Goal: Task Accomplishment & Management: Use online tool/utility

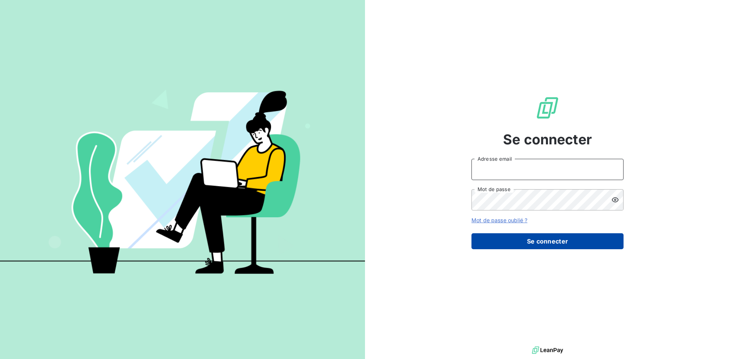
type input "[PERSON_NAME][EMAIL_ADDRESS][DOMAIN_NAME]"
click at [513, 237] on button "Se connecter" at bounding box center [547, 241] width 152 height 16
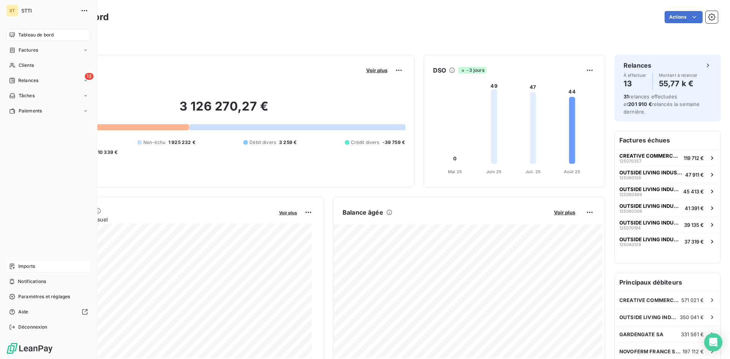
click at [16, 266] on div "Imports" at bounding box center [48, 266] width 85 height 12
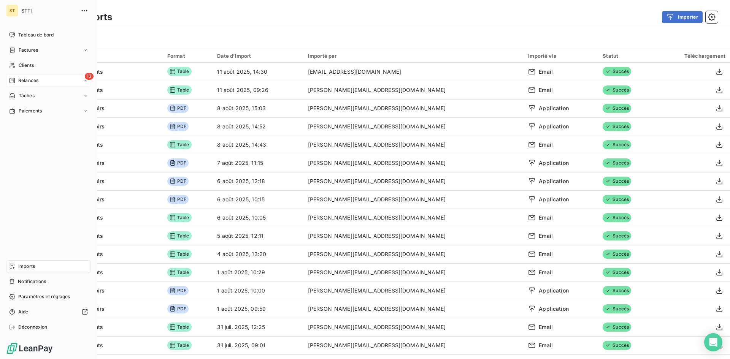
click at [13, 81] on icon at bounding box center [12, 81] width 6 height 6
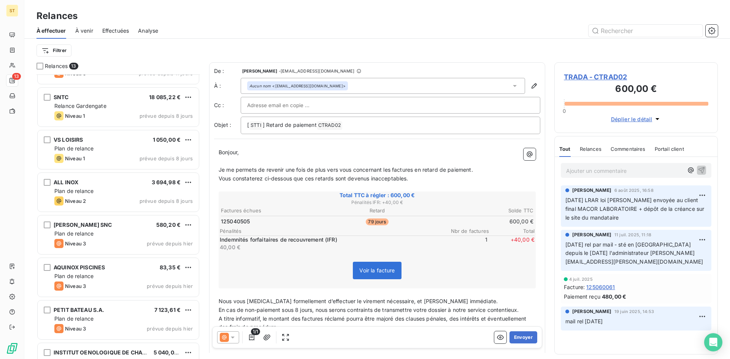
scroll to position [114, 0]
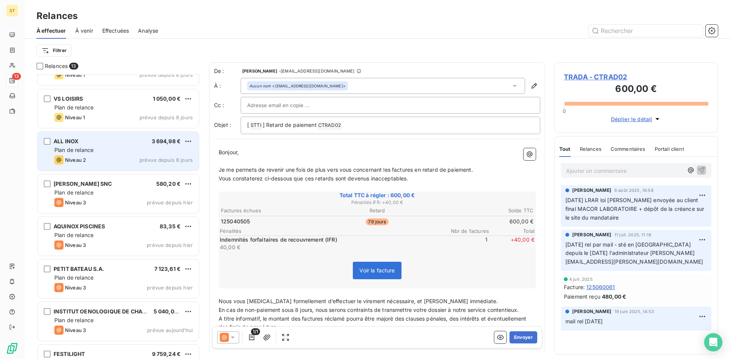
click at [119, 156] on div "Niveau 2 prévue depuis 8 jours" at bounding box center [123, 159] width 138 height 9
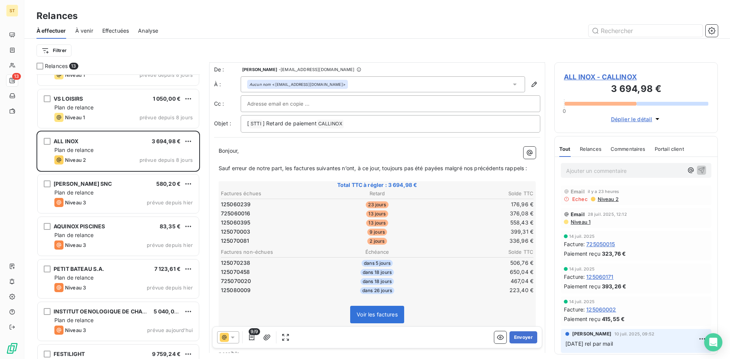
scroll to position [76, 0]
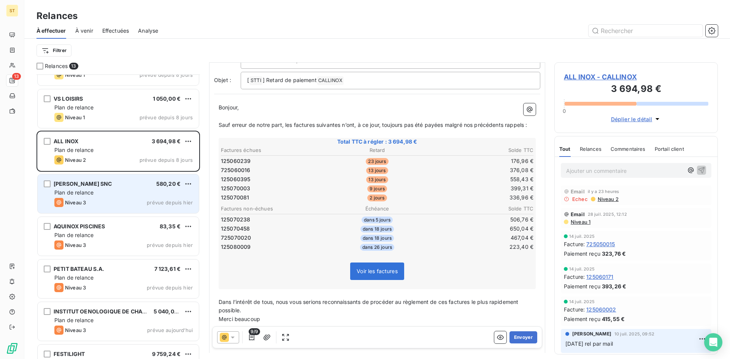
click at [89, 192] on span "Plan de relance" at bounding box center [73, 192] width 39 height 6
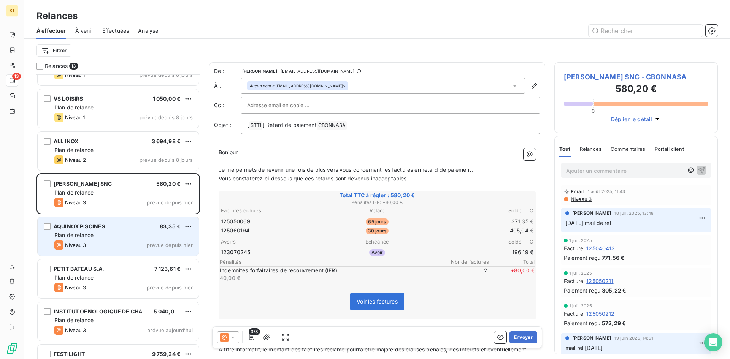
click at [98, 241] on div "Niveau 3 prévue depuis hier" at bounding box center [123, 245] width 138 height 9
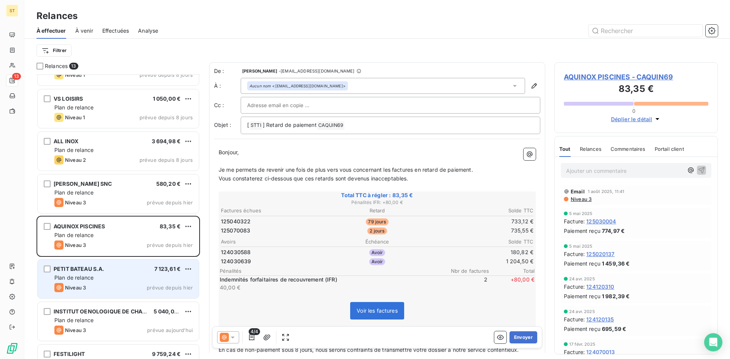
click at [104, 290] on div "Niveau 3 prévue depuis hier" at bounding box center [123, 287] width 138 height 9
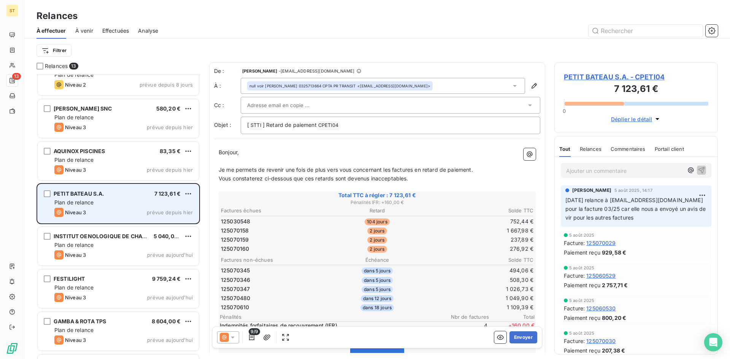
scroll to position [190, 0]
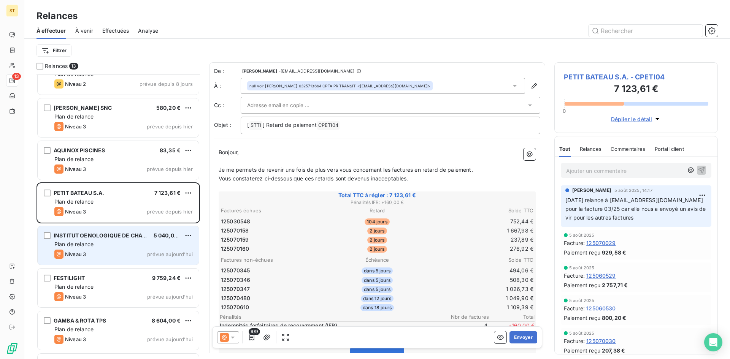
click at [100, 245] on div "Plan de relance" at bounding box center [123, 245] width 138 height 8
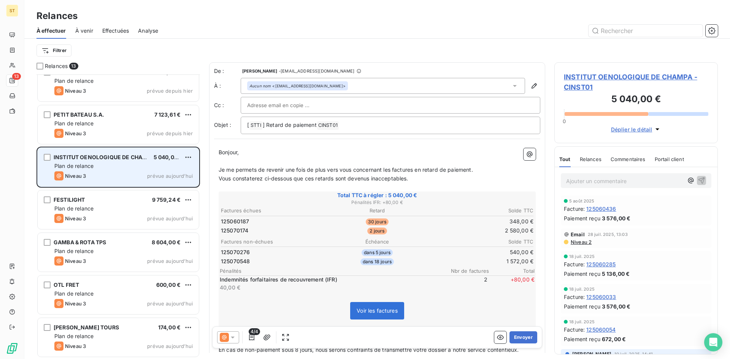
scroll to position [269, 0]
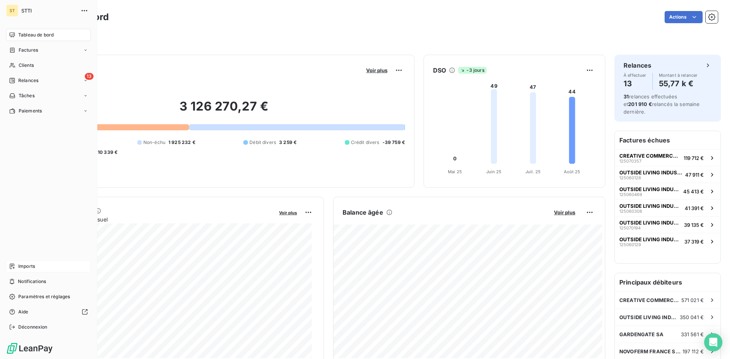
click at [22, 268] on span "Imports" at bounding box center [26, 266] width 17 height 7
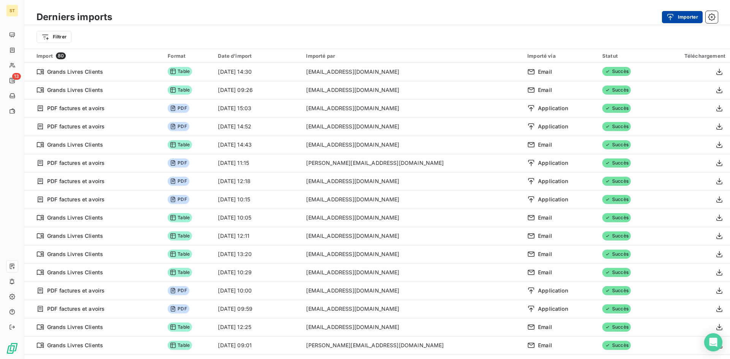
click at [665, 17] on button "Importer" at bounding box center [682, 17] width 41 height 12
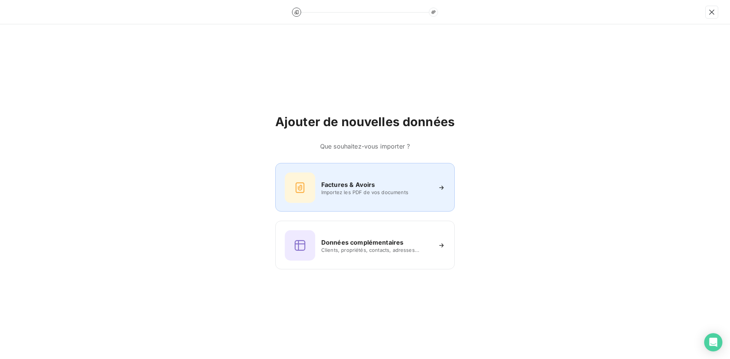
click at [350, 189] on span "Importez les PDF de vos documents" at bounding box center [376, 192] width 110 height 6
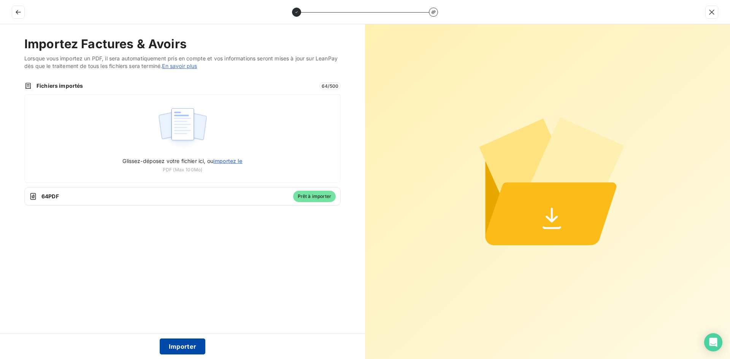
click at [187, 345] on button "Importer" at bounding box center [183, 347] width 46 height 16
